Goal: Task Accomplishment & Management: Manage account settings

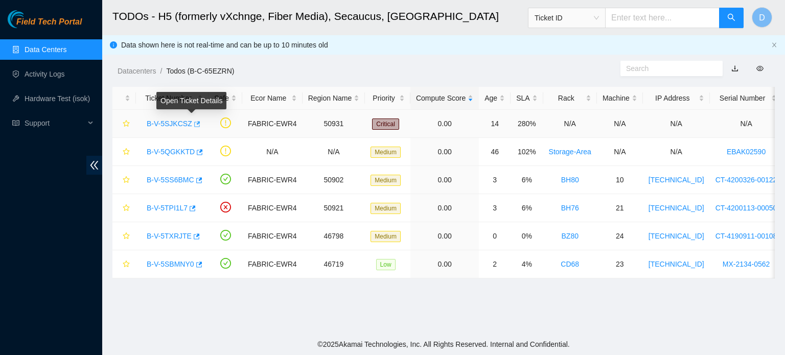
click at [193, 121] on icon "button" at bounding box center [196, 124] width 7 height 7
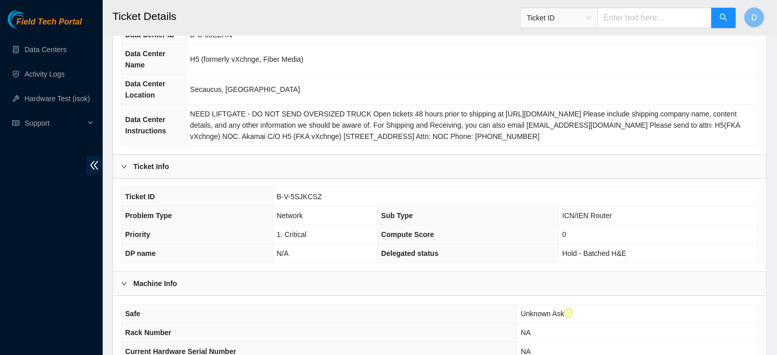
scroll to position [102, 0]
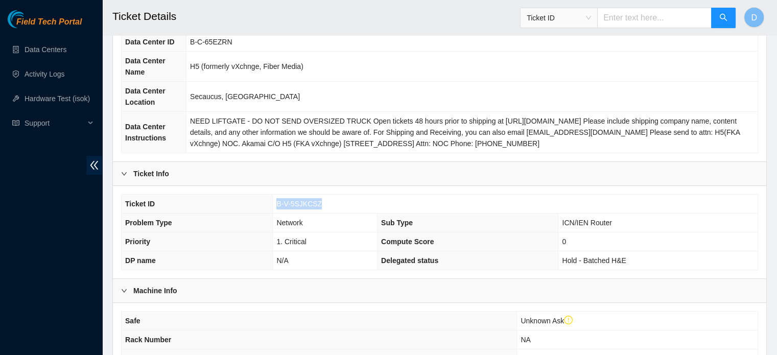
drag, startPoint x: 274, startPoint y: 206, endPoint x: 348, endPoint y: 199, distance: 75.0
click at [349, 200] on td "B-V-5SJKCSZ" at bounding box center [515, 204] width 485 height 19
copy span "B-V-5SJKCSZ"
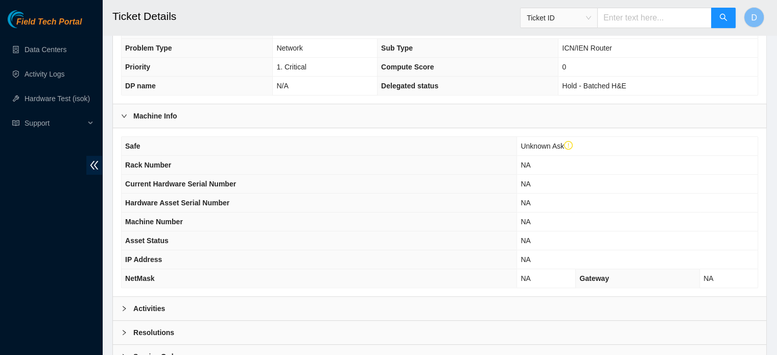
scroll to position [343, 0]
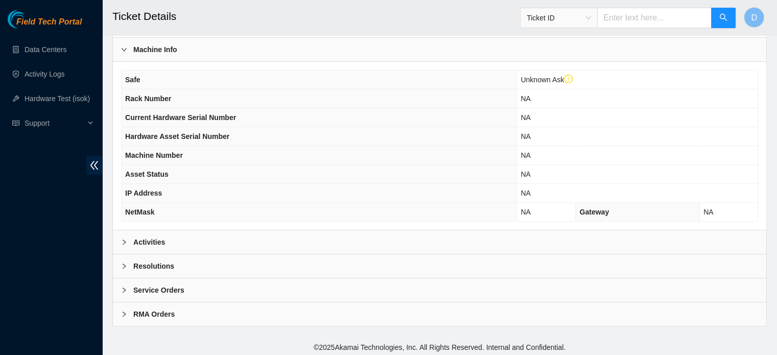
click at [212, 233] on div "Activities" at bounding box center [439, 241] width 653 height 23
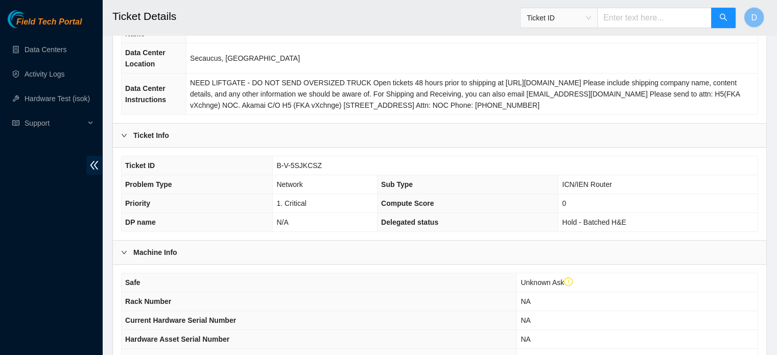
scroll to position [37, 0]
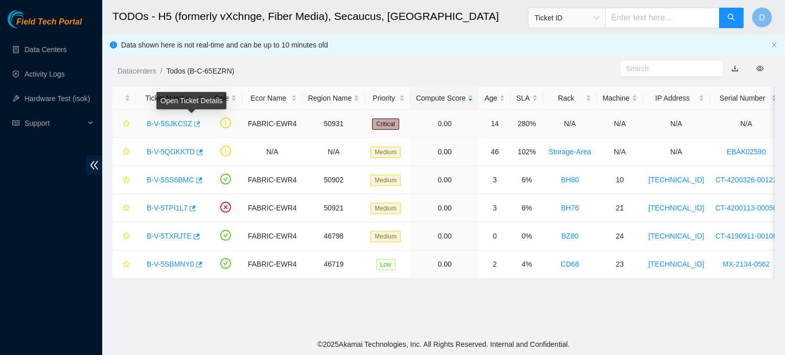
click at [193, 126] on icon "button" at bounding box center [196, 124] width 7 height 7
click at [33, 45] on link "Data Centers" at bounding box center [46, 49] width 42 height 8
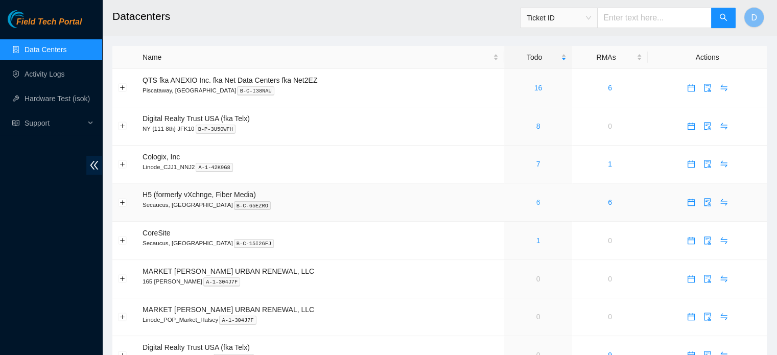
click at [536, 202] on link "6" at bounding box center [538, 202] width 4 height 8
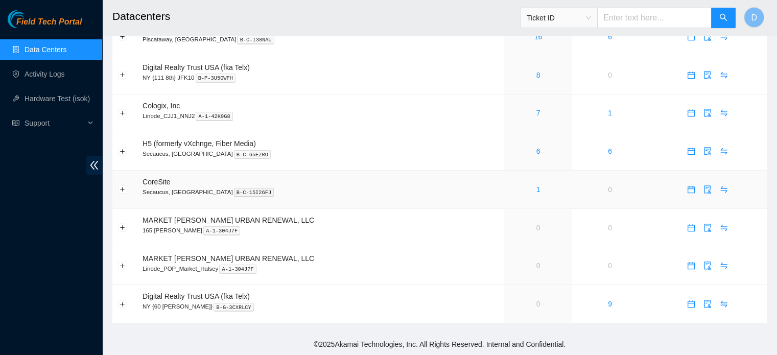
scroll to position [52, 0]
click at [537, 229] on link "0" at bounding box center [538, 228] width 4 height 8
click at [0, 230] on div "Field Tech Portal Data Centers Activity Logs Hardware Test (isok) Support" at bounding box center [51, 182] width 102 height 345
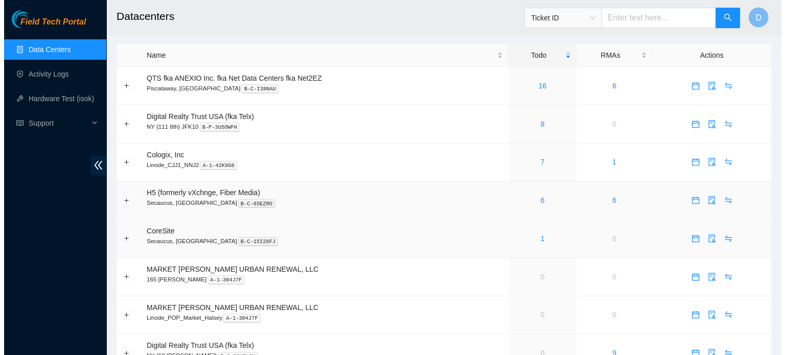
scroll to position [0, 0]
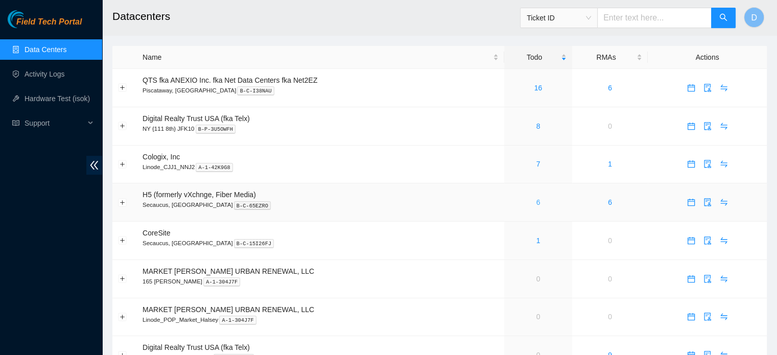
click at [536, 202] on link "6" at bounding box center [538, 202] width 4 height 8
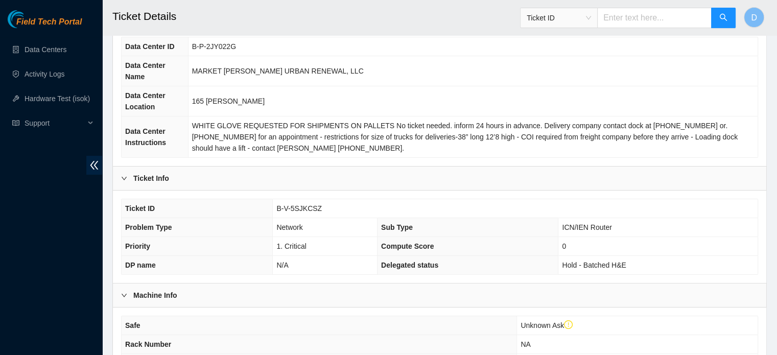
scroll to position [88, 0]
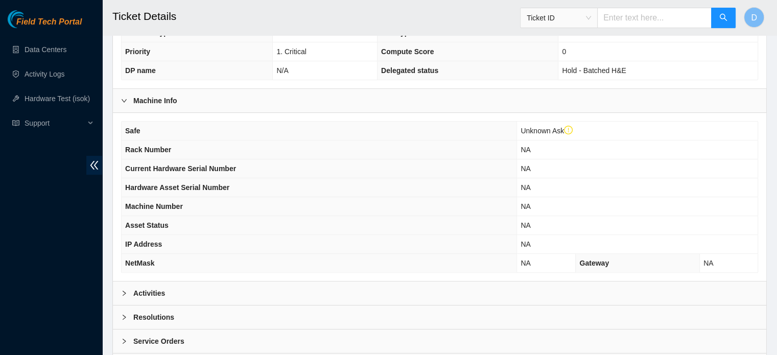
click at [181, 281] on div "Activities" at bounding box center [439, 292] width 653 height 23
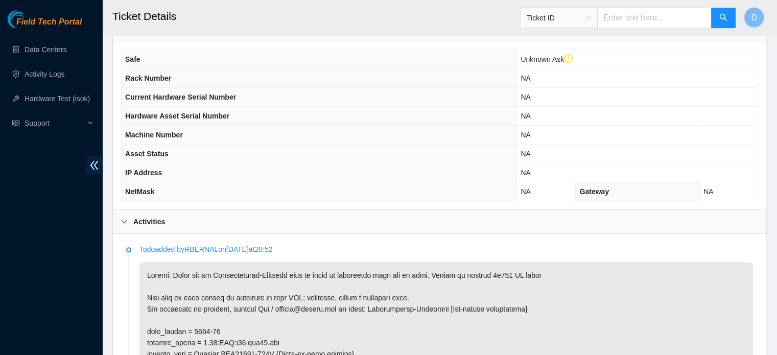
scroll to position [497, 0]
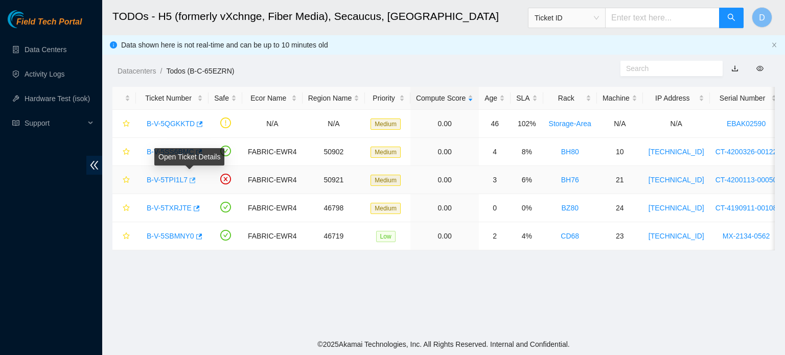
click at [192, 179] on icon "button" at bounding box center [191, 180] width 7 height 7
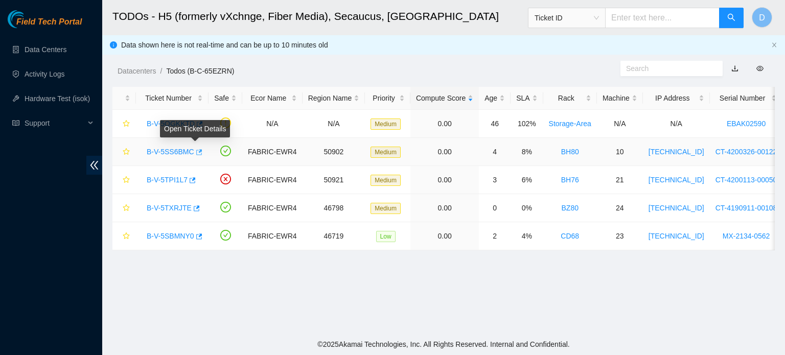
click at [196, 151] on icon "button" at bounding box center [199, 152] width 6 height 6
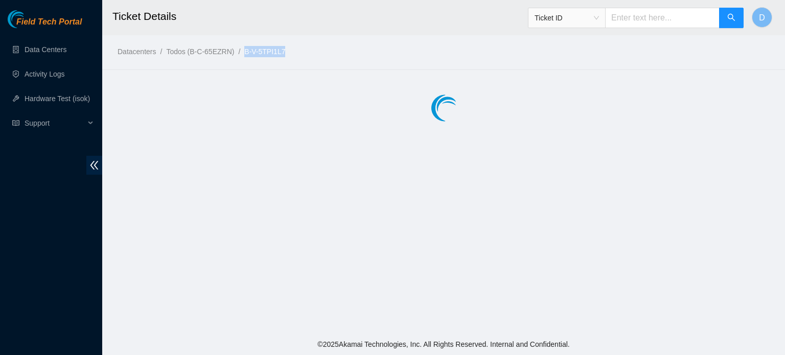
drag, startPoint x: 243, startPoint y: 51, endPoint x: 288, endPoint y: 51, distance: 45.0
click at [288, 51] on ol "Datacenters / Todos (B-C-65EZRN) / B-V-5TPI1L7 /" at bounding box center [365, 51] width 497 height 11
copy ol "B-V-5TPI1L7"
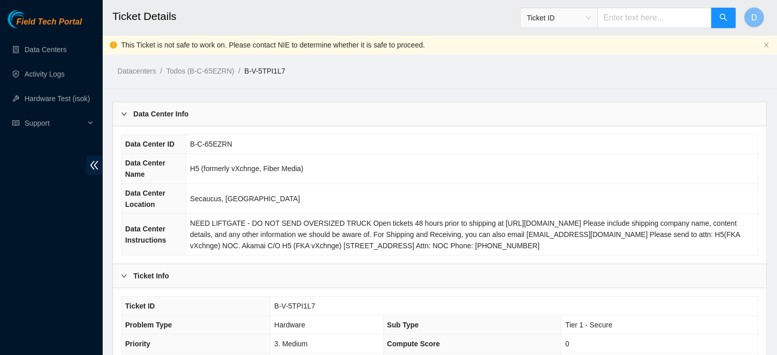
click at [752, 120] on div "Data Center Info" at bounding box center [439, 113] width 653 height 23
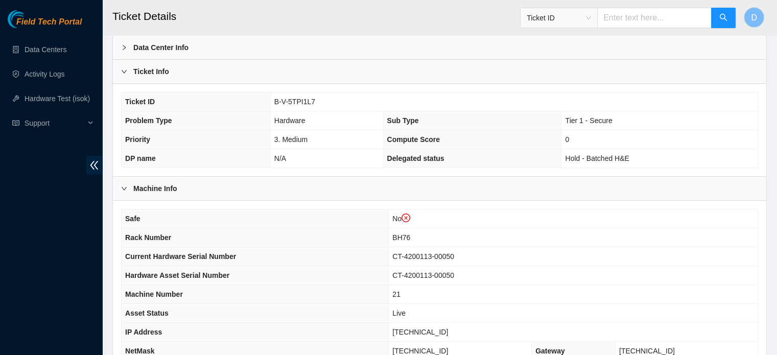
scroll to position [153, 0]
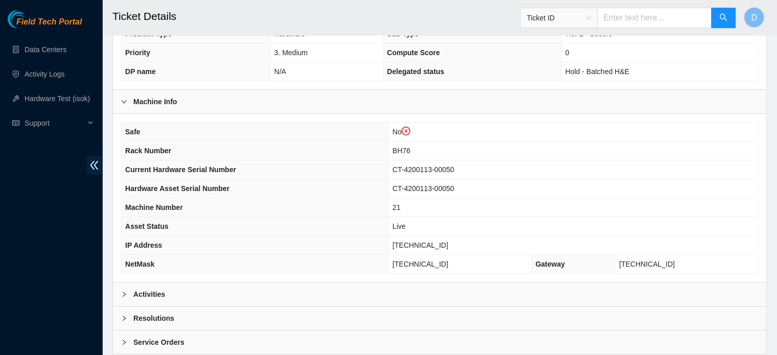
click at [186, 288] on div "Activities" at bounding box center [439, 293] width 653 height 23
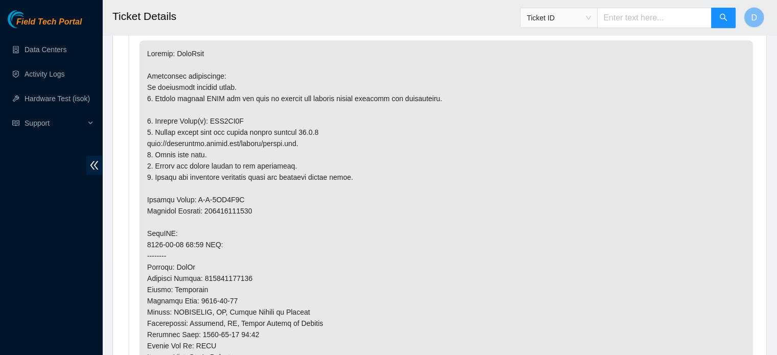
scroll to position [460, 0]
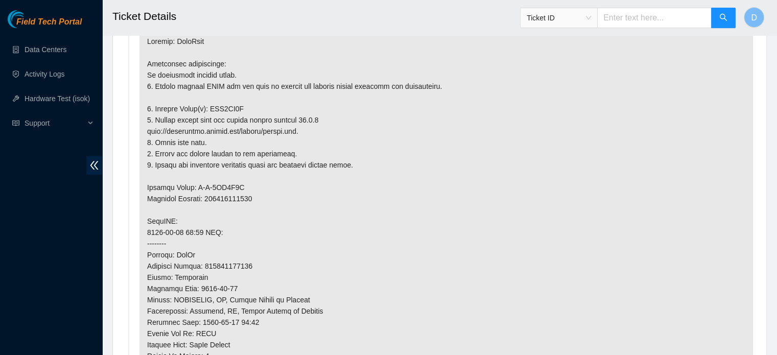
click at [0, 227] on div "Field Tech Portal Data Centers Activity Logs Hardware Test (isok) Support" at bounding box center [51, 182] width 102 height 345
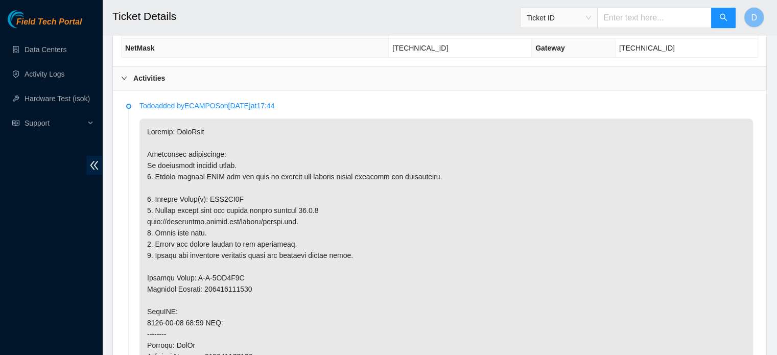
scroll to position [255, 0]
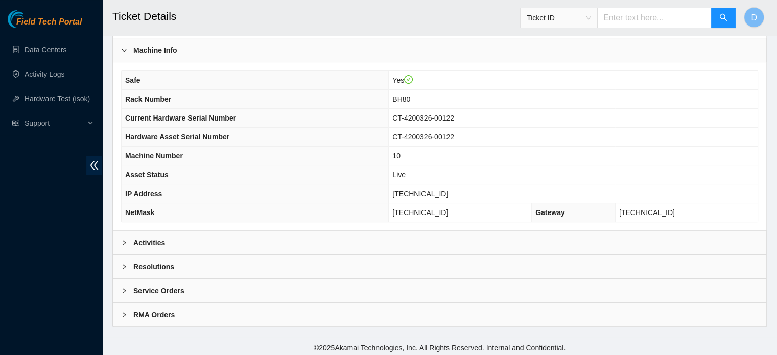
click at [220, 233] on div "Activities" at bounding box center [439, 242] width 653 height 23
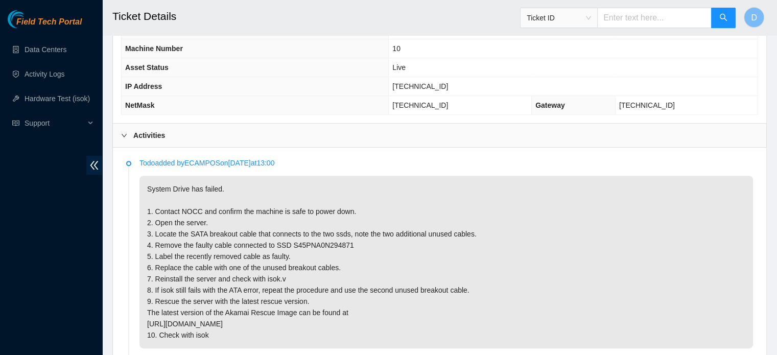
scroll to position [432, 0]
